Goal: Information Seeking & Learning: Learn about a topic

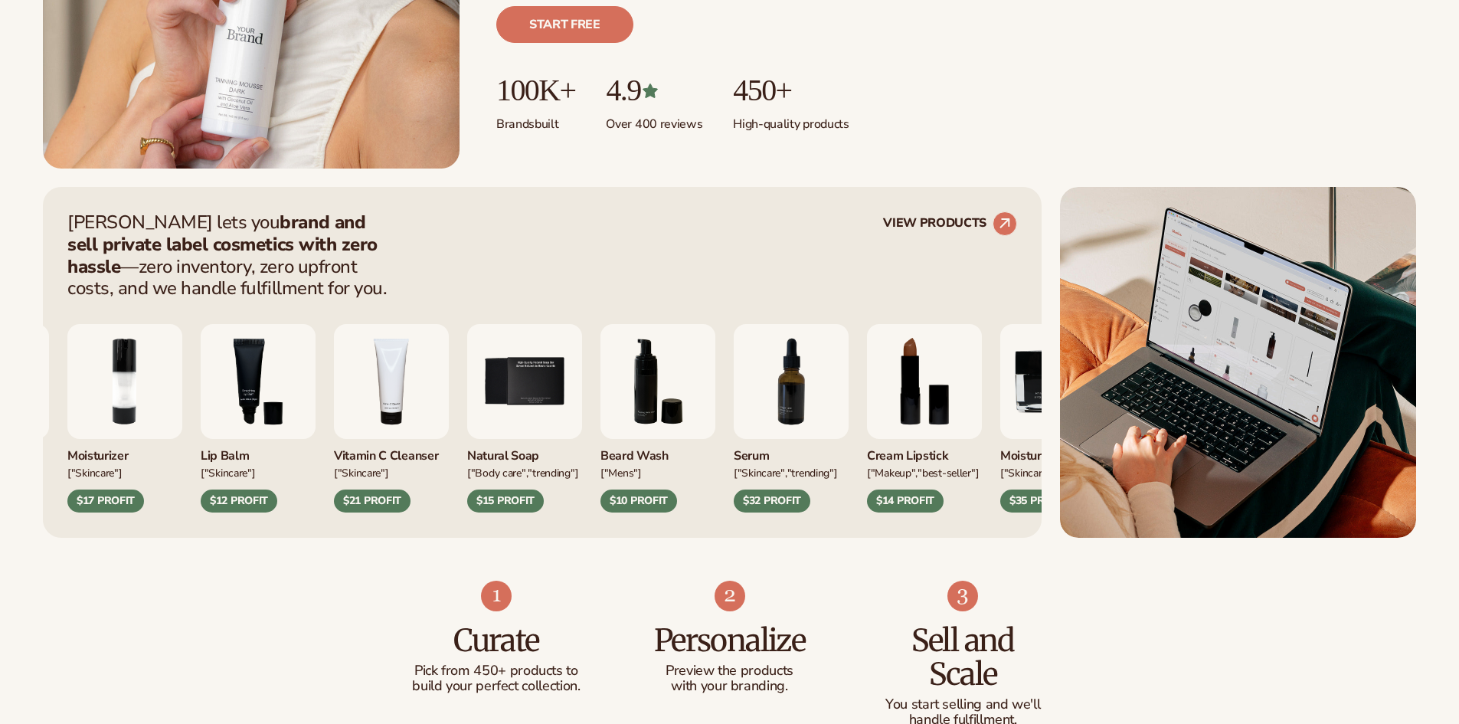
scroll to position [613, 0]
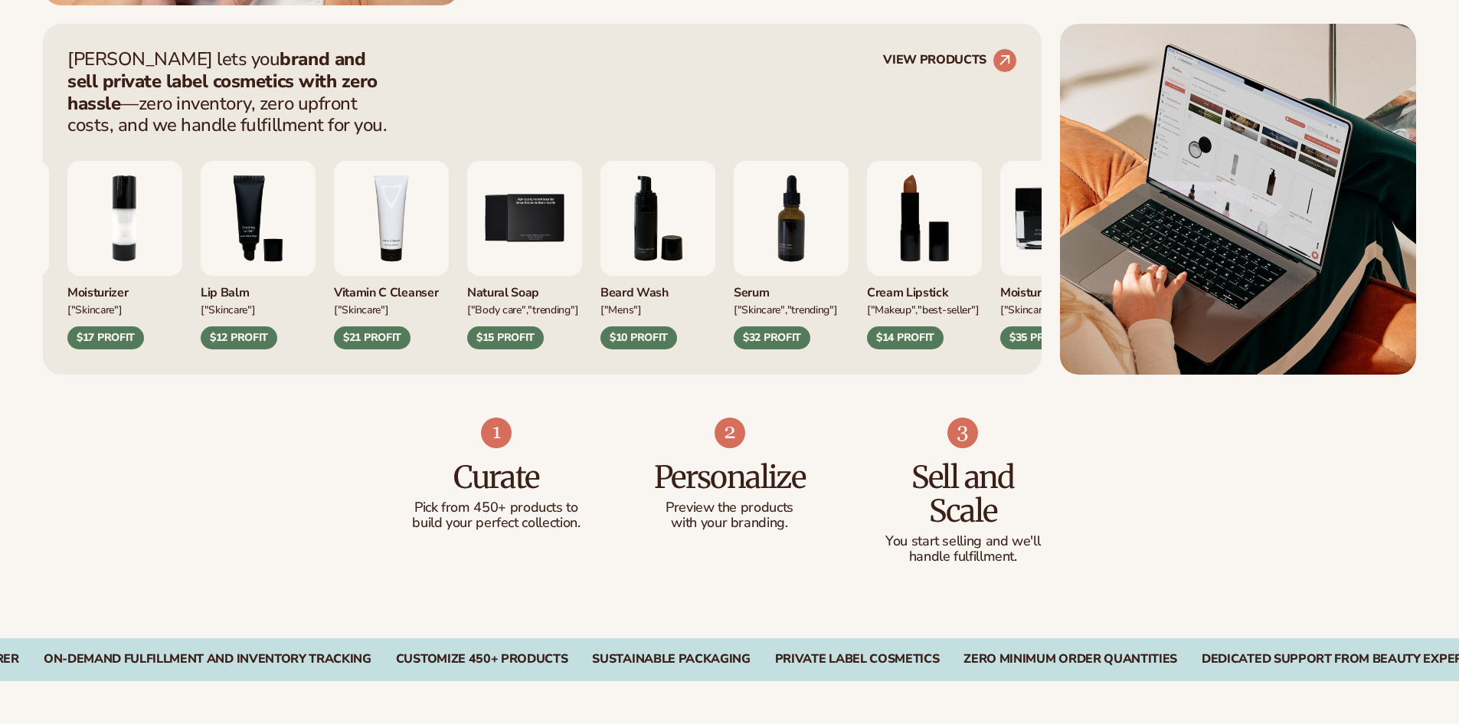
click at [513, 332] on div "$15 PROFIT" at bounding box center [505, 337] width 77 height 23
click at [501, 231] on img "5 / 9" at bounding box center [524, 218] width 115 height 115
click at [513, 287] on div "Natural Soap ["BODY Care","TRENDING"] $15 PROFIT" at bounding box center [524, 255] width 115 height 188
click at [513, 290] on div "Natural Soap" at bounding box center [524, 288] width 115 height 25
click at [497, 212] on img "5 / 9" at bounding box center [524, 218] width 115 height 115
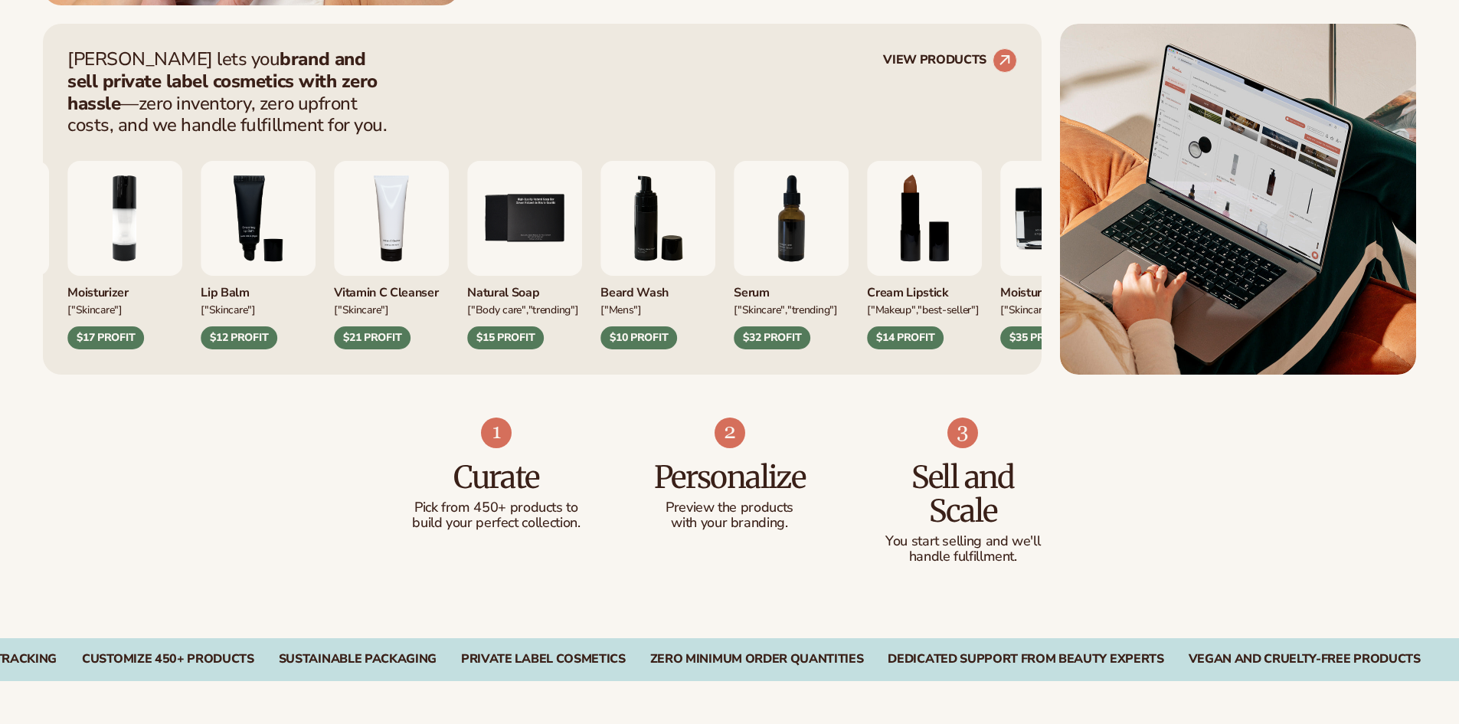
click at [499, 230] on img "5 / 9" at bounding box center [524, 218] width 115 height 115
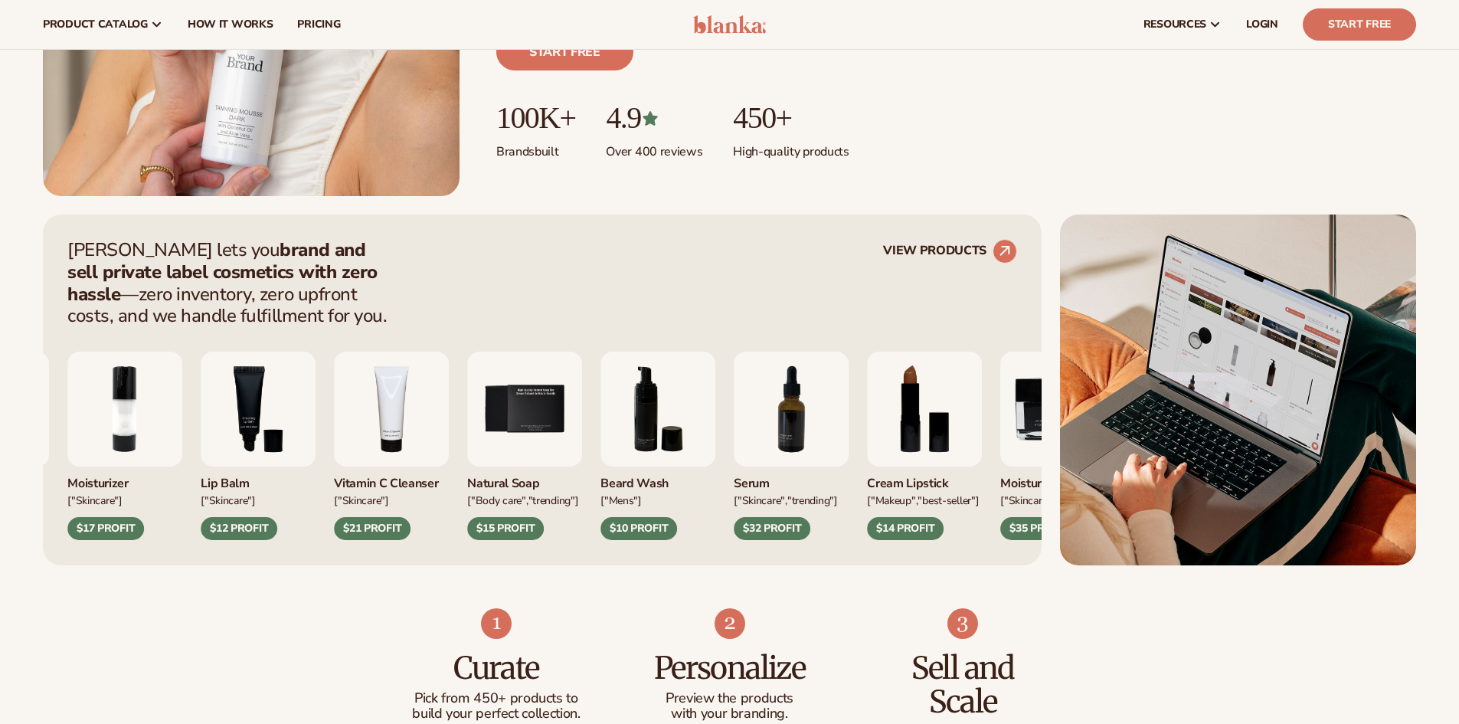
scroll to position [383, 0]
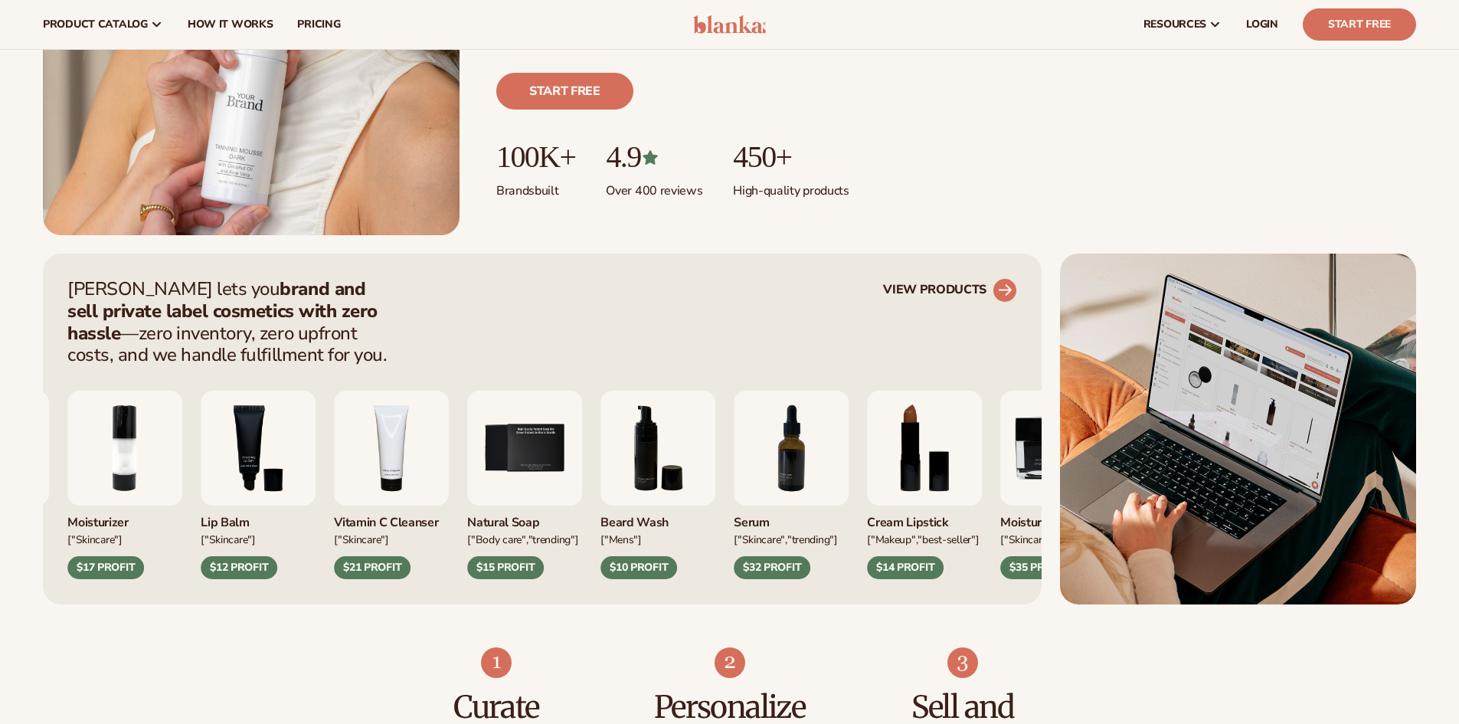
click at [1007, 286] on icon at bounding box center [1005, 290] width 14 height 14
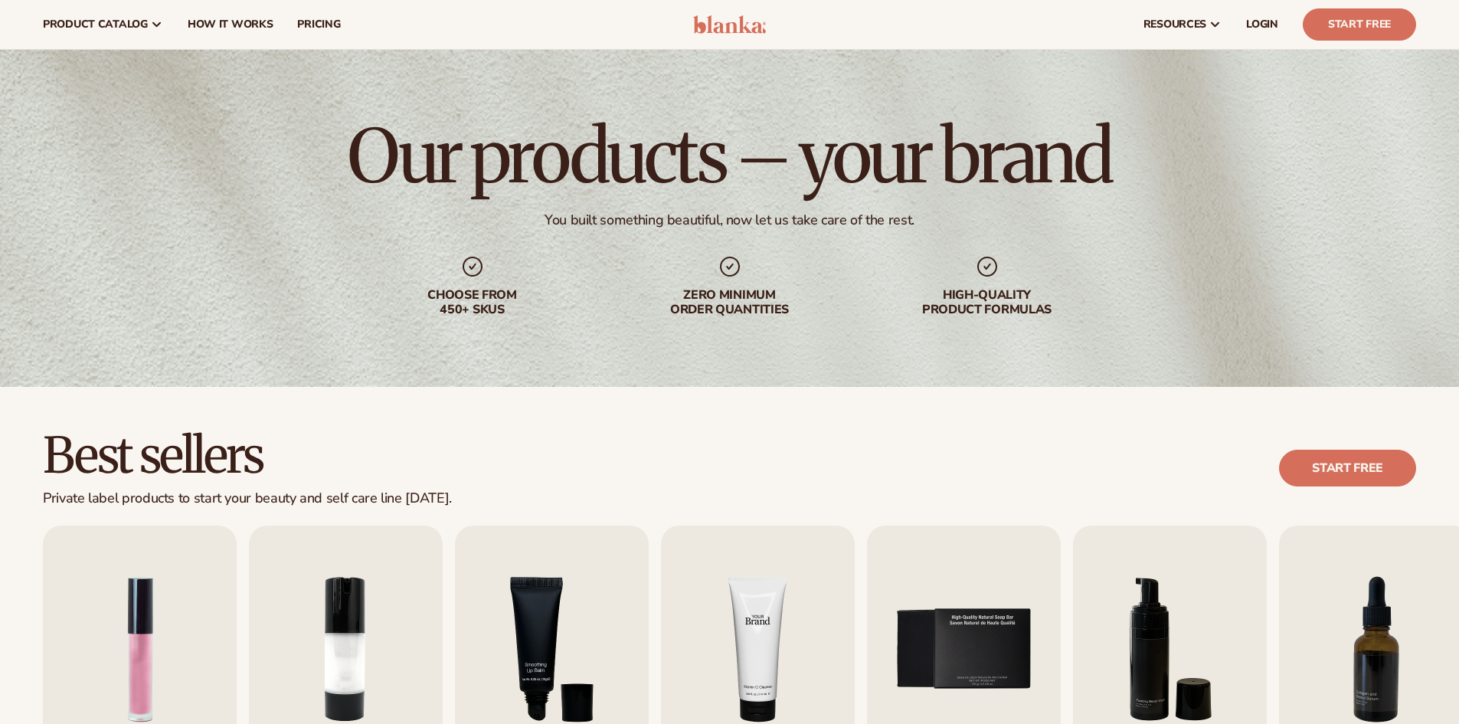
scroll to position [306, 0]
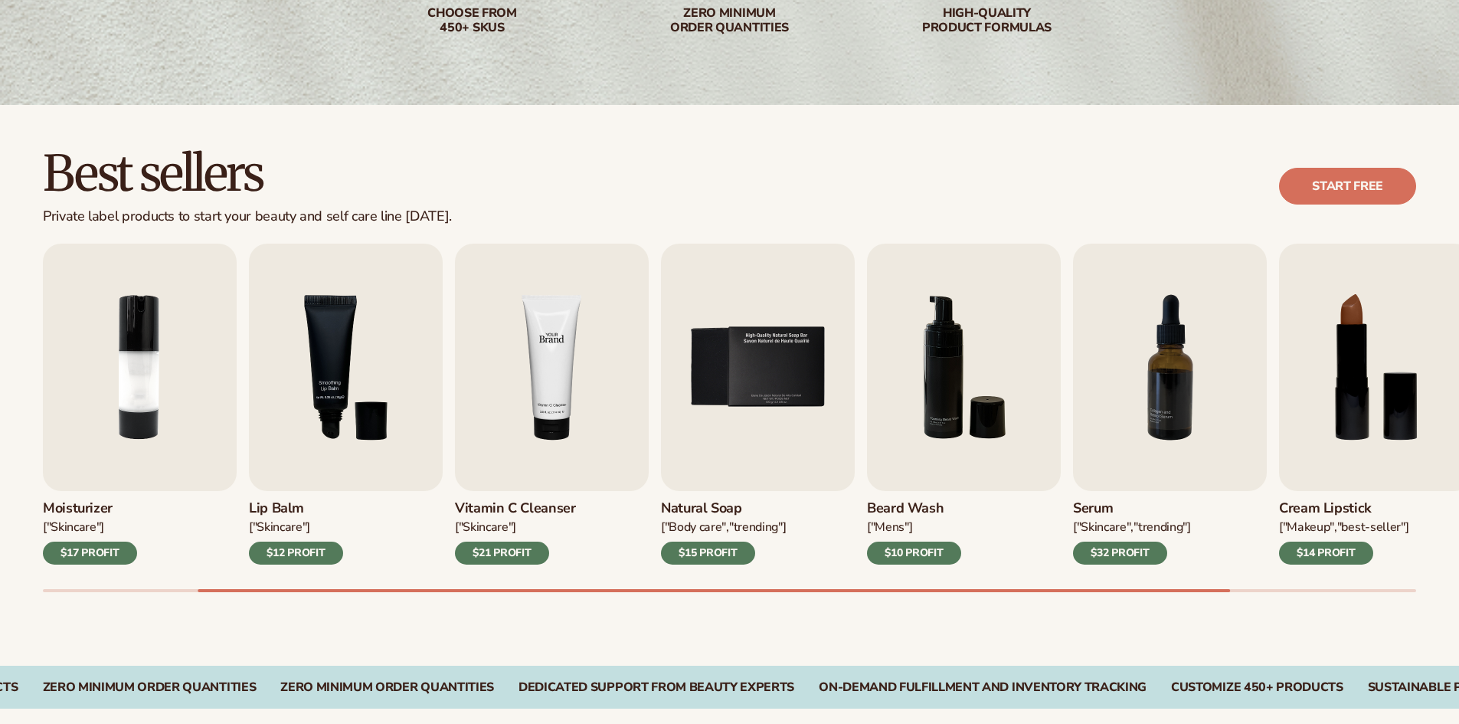
click at [519, 415] on img "4 / 9" at bounding box center [552, 367] width 194 height 247
